Goal: Use online tool/utility: Utilize a website feature to perform a specific function

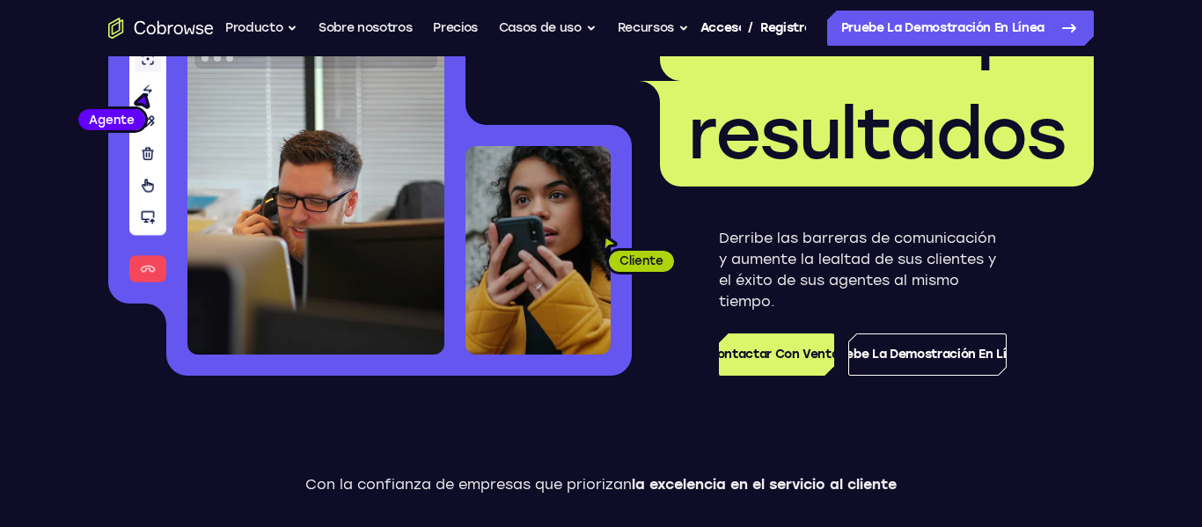
scroll to position [181, 0]
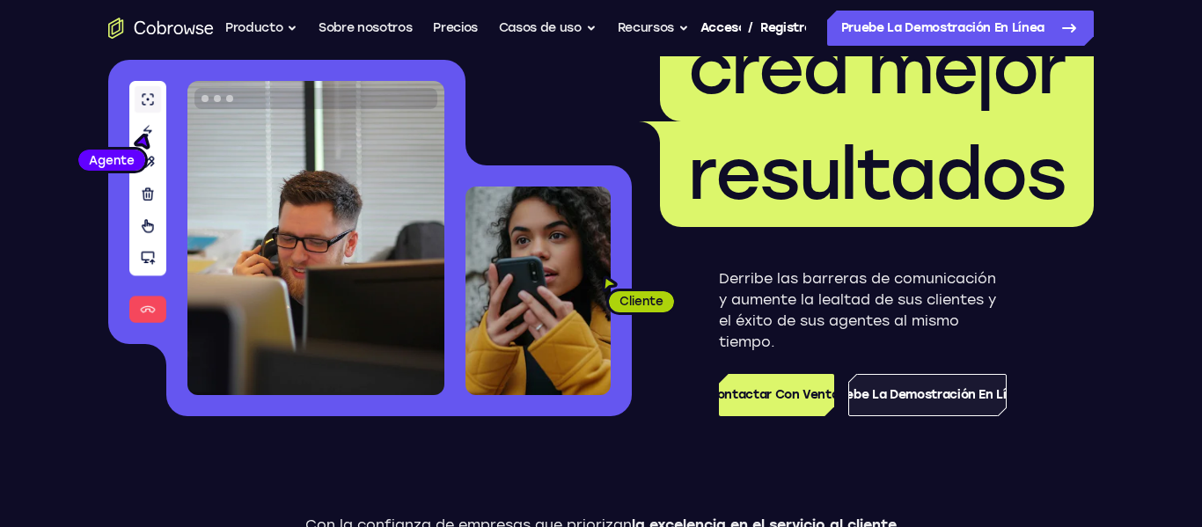
click at [912, 385] on font "Pruebe la demostración en línea" at bounding box center [927, 394] width 203 height 21
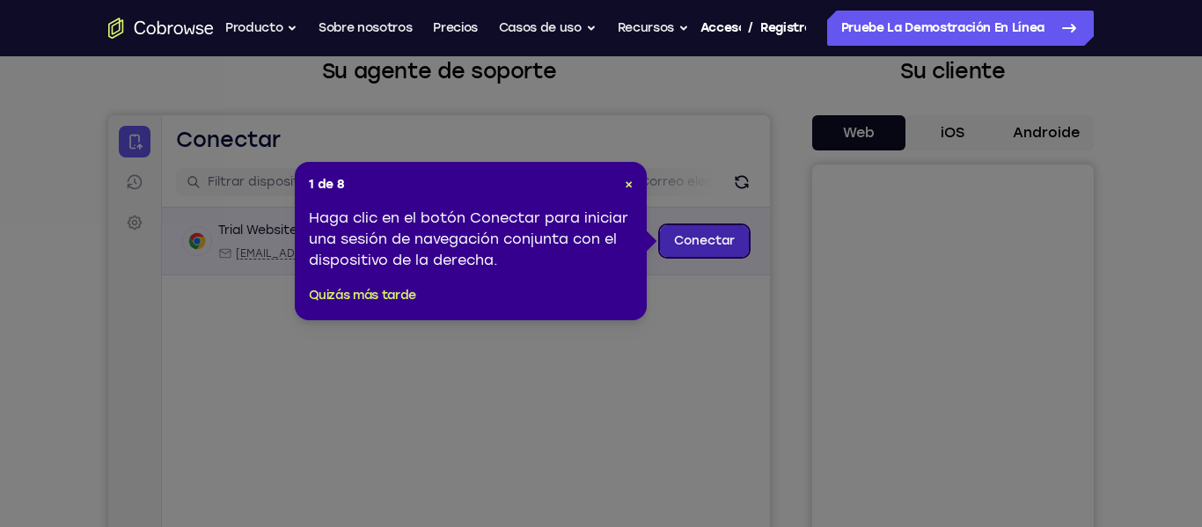
click at [685, 241] on link "Conectar" at bounding box center [704, 241] width 89 height 32
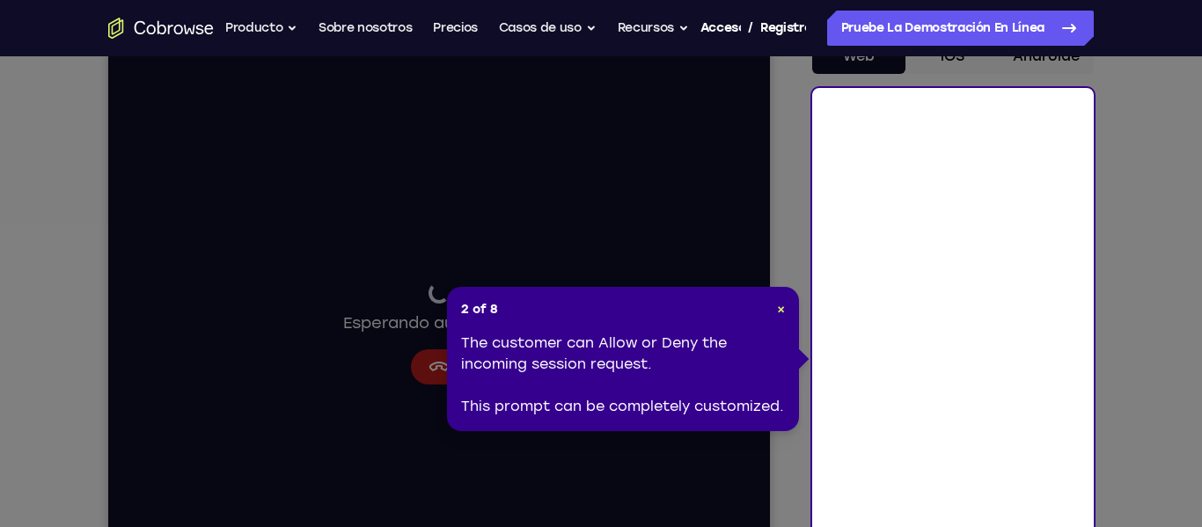
scroll to position [194, 0]
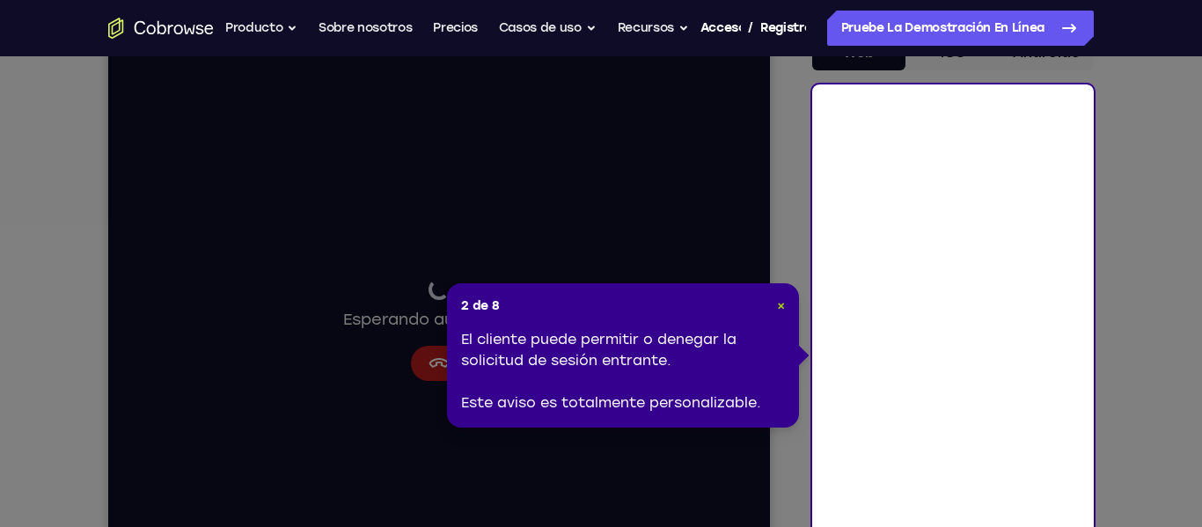
click at [782, 307] on font "×" at bounding box center [781, 305] width 8 height 15
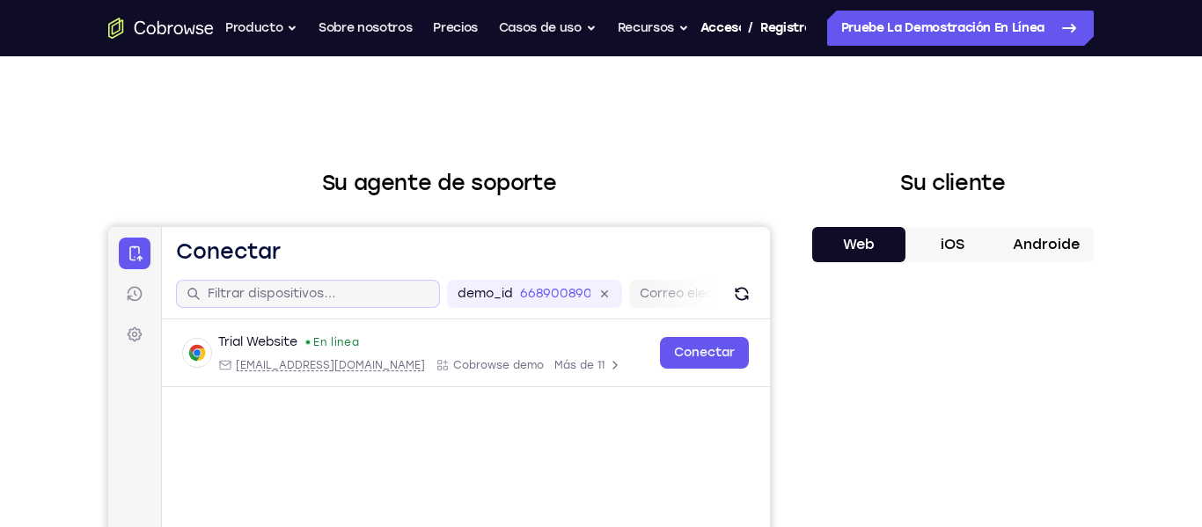
scroll to position [0, 0]
